Goal: Transaction & Acquisition: Download file/media

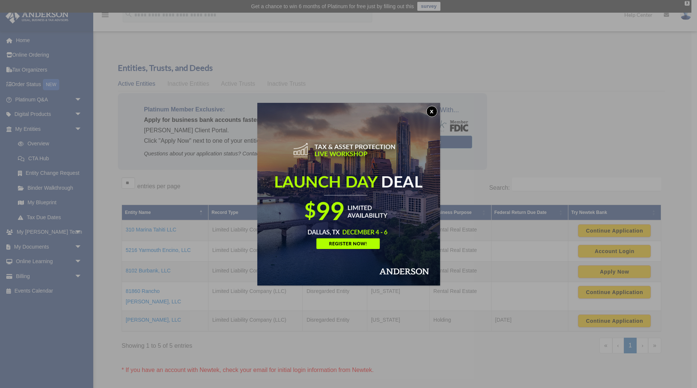
click at [434, 111] on button "x" at bounding box center [431, 111] width 11 height 11
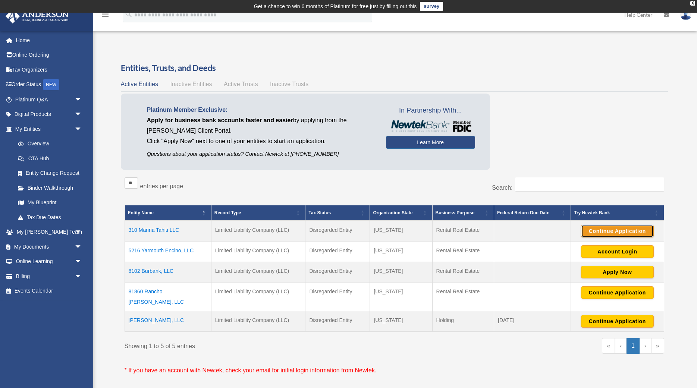
click at [616, 230] on button "Continue Application" at bounding box center [617, 231] width 73 height 13
click at [667, 15] on icon at bounding box center [666, 14] width 5 height 5
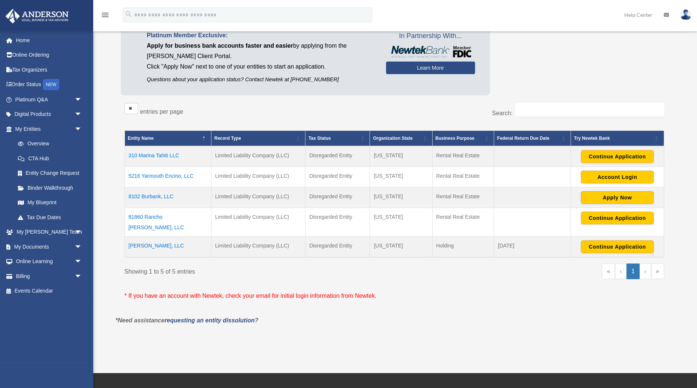
scroll to position [76, 0]
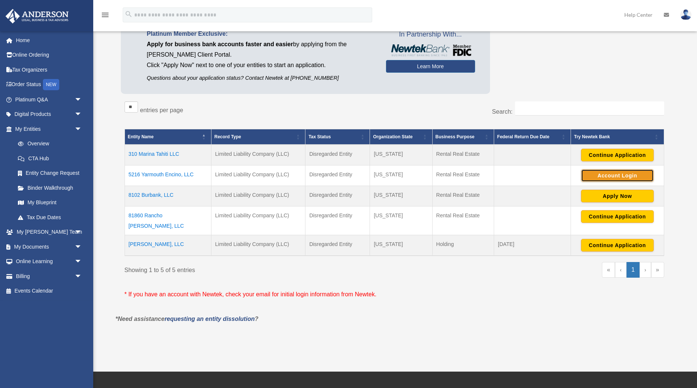
click at [619, 177] on button "Account Login" at bounding box center [617, 175] width 73 height 13
click at [613, 239] on button "Continue Application" at bounding box center [617, 245] width 73 height 13
click at [42, 247] on link "My Documents arrow_drop_down" at bounding box center [49, 246] width 88 height 15
click at [75, 247] on span "arrow_drop_down" at bounding box center [82, 246] width 15 height 15
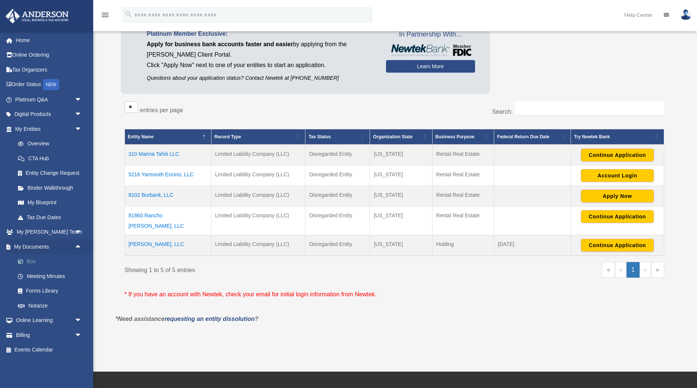
scroll to position [80, 0]
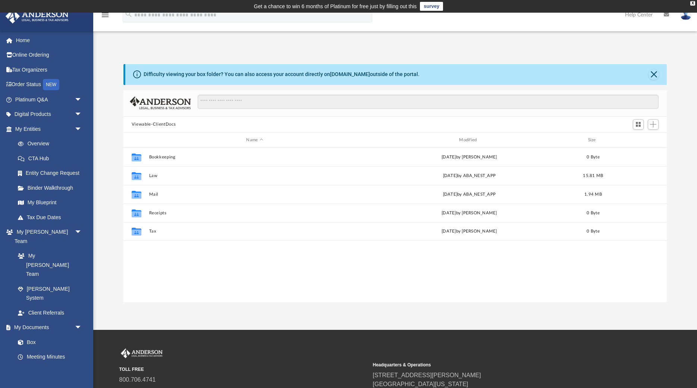
scroll to position [169, 543]
click at [35, 335] on link "Box" at bounding box center [51, 342] width 83 height 15
click at [32, 335] on link "Box" at bounding box center [51, 342] width 83 height 15
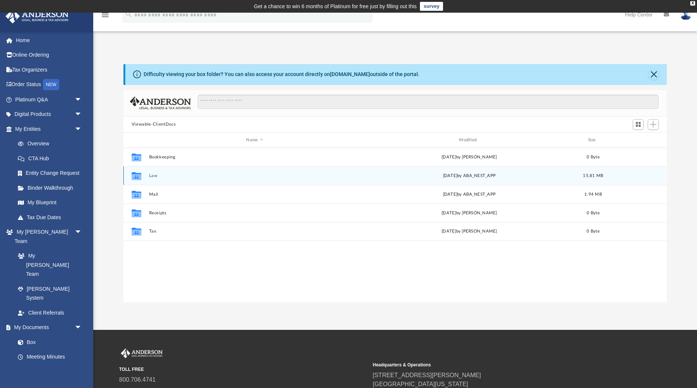
click at [208, 178] on button "Law" at bounding box center [254, 175] width 211 height 5
click at [208, 178] on button "5216 Yarmouth Encino, LLC" at bounding box center [254, 175] width 211 height 5
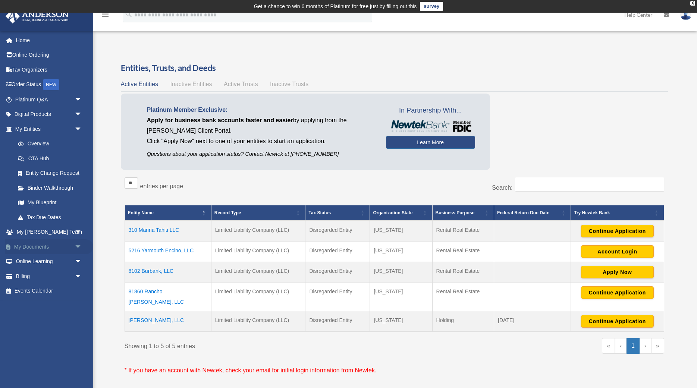
click at [75, 246] on span "arrow_drop_down" at bounding box center [82, 246] width 15 height 15
click at [22, 261] on span at bounding box center [24, 261] width 5 height 5
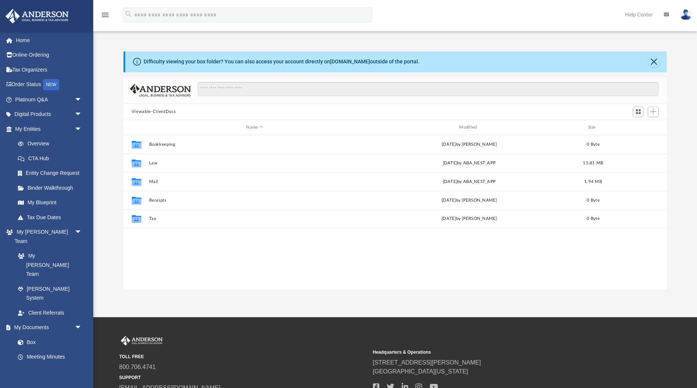
scroll to position [169, 543]
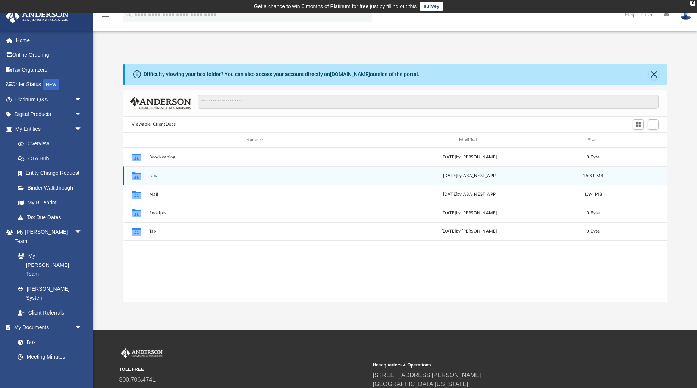
click at [151, 175] on button "Law" at bounding box center [254, 175] width 211 height 5
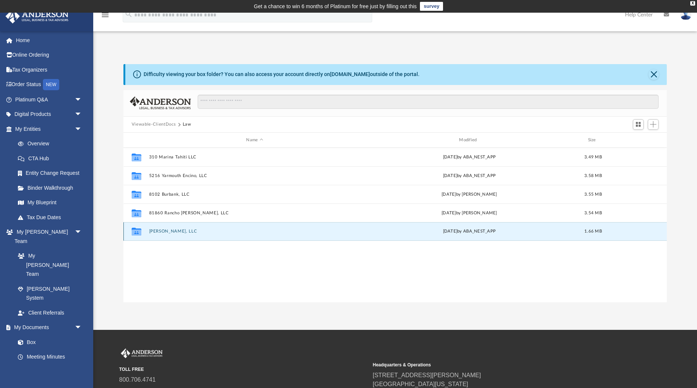
click at [166, 233] on button "[PERSON_NAME], LLC" at bounding box center [254, 231] width 211 height 5
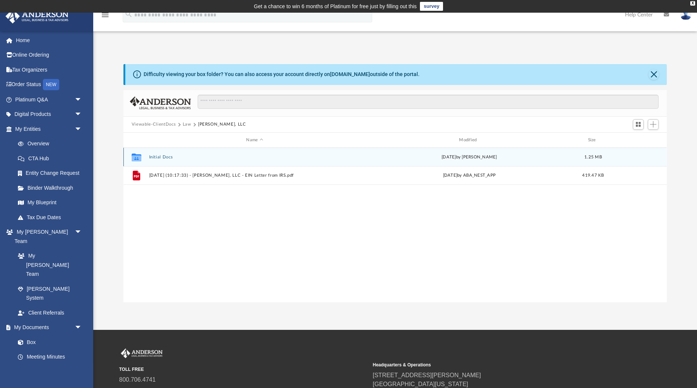
click at [186, 160] on div "Collaborated Folder Initial Docs Thu Jul 31 2025 by Brandi Williamson 1.25 MB" at bounding box center [394, 157] width 543 height 19
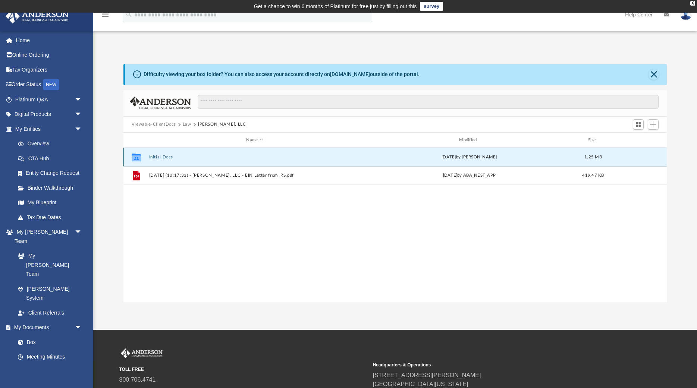
click at [163, 158] on button "Initial Docs" at bounding box center [254, 157] width 211 height 5
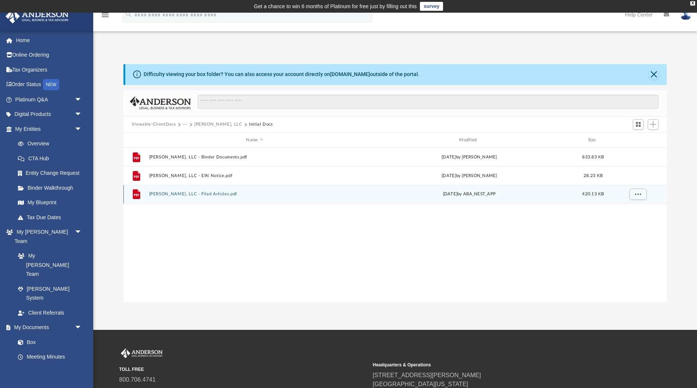
click at [180, 197] on div "File Jackie Brown, LLC - Filed Articles.pdf Wed Jul 30 2025 by ABA_NEST_APP 420…" at bounding box center [394, 194] width 543 height 19
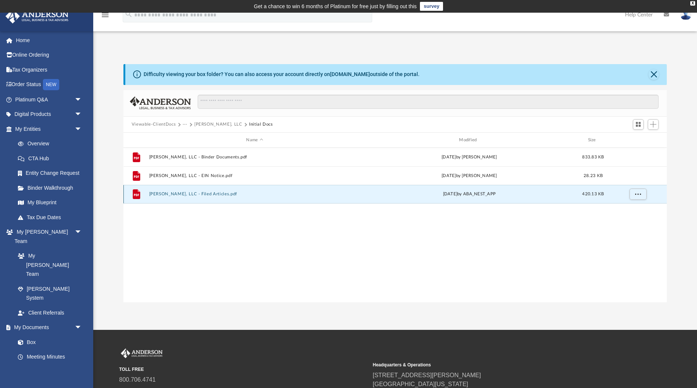
click at [187, 194] on button "Jackie Brown, LLC - Filed Articles.pdf" at bounding box center [254, 194] width 211 height 5
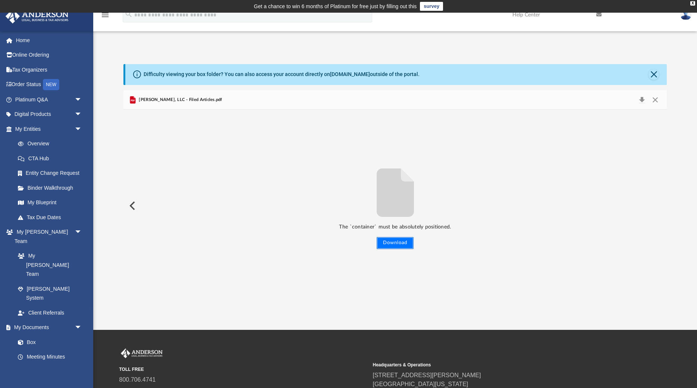
click at [396, 239] on button "Download" at bounding box center [395, 243] width 37 height 12
